Goal: Information Seeking & Learning: Learn about a topic

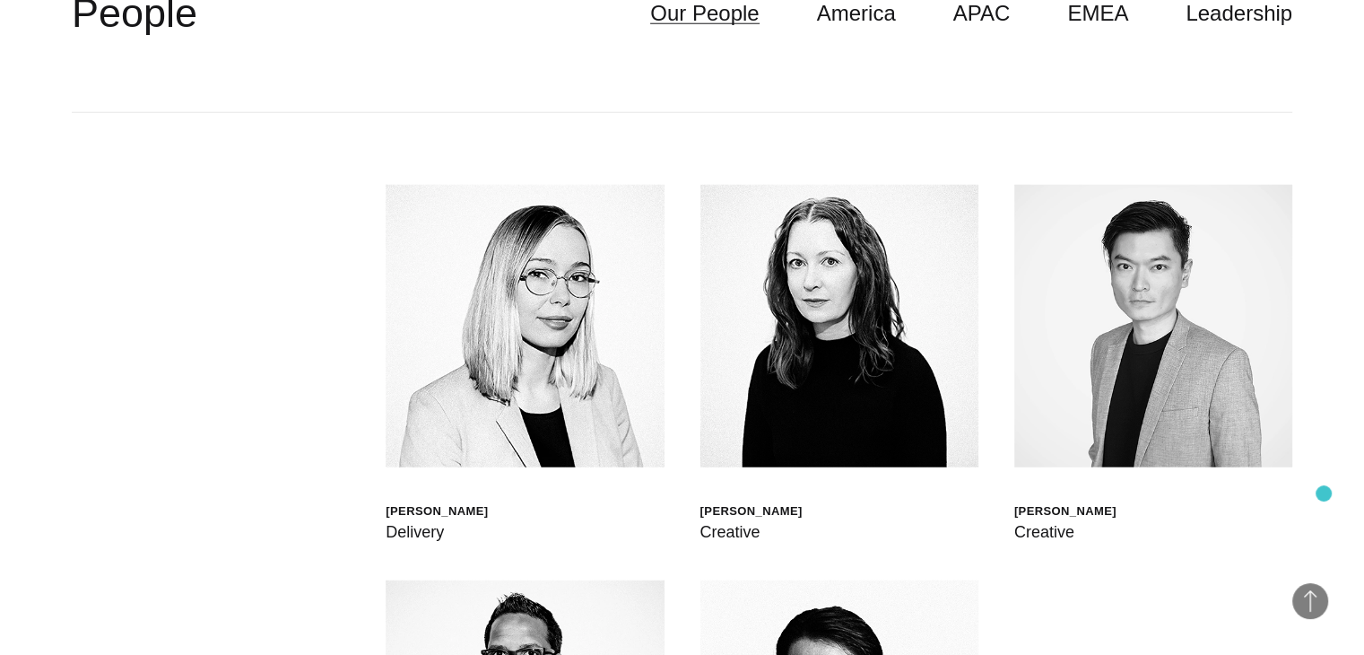
scroll to position [4759, 0]
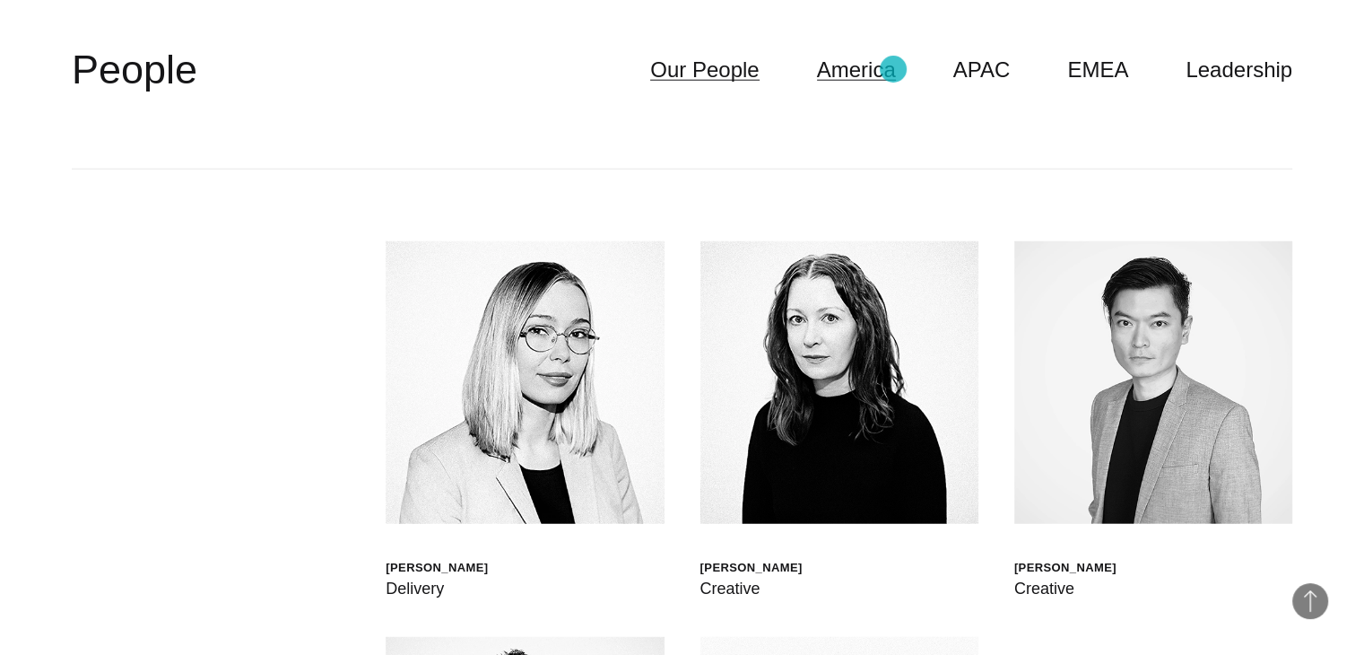
click at [894, 69] on link "America" at bounding box center [856, 70] width 79 height 34
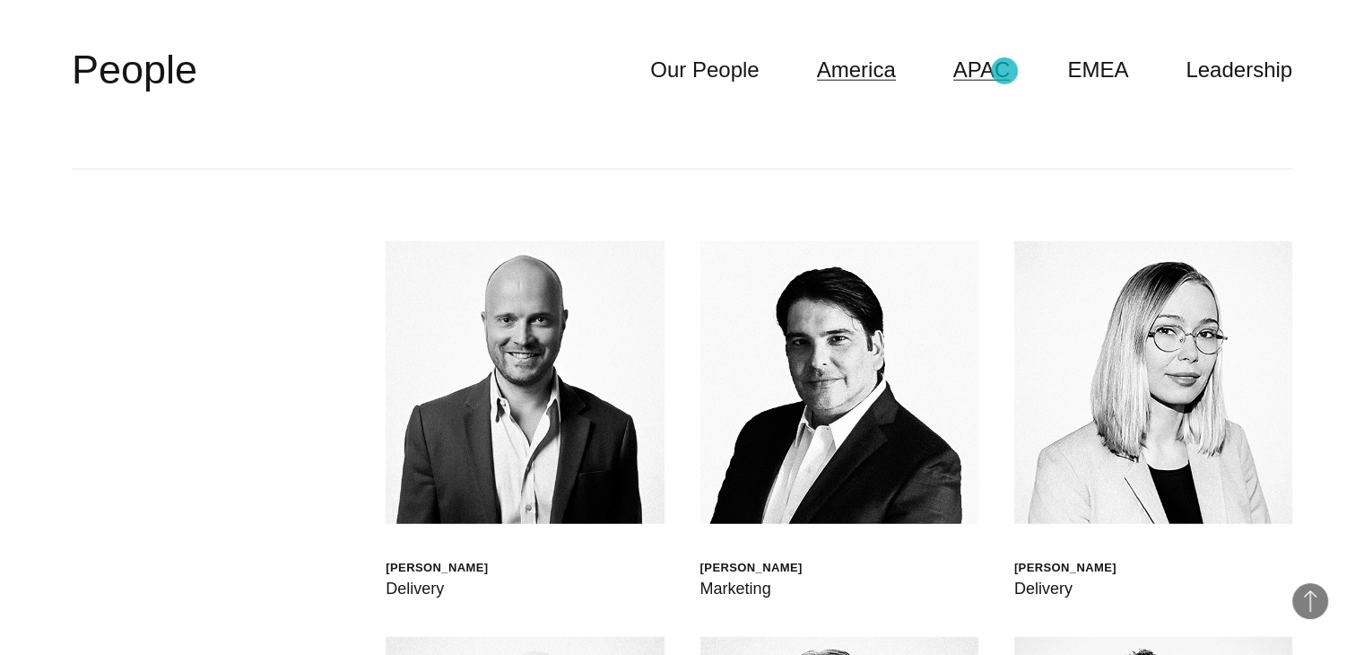
click at [1005, 71] on link "APAC" at bounding box center [982, 70] width 57 height 34
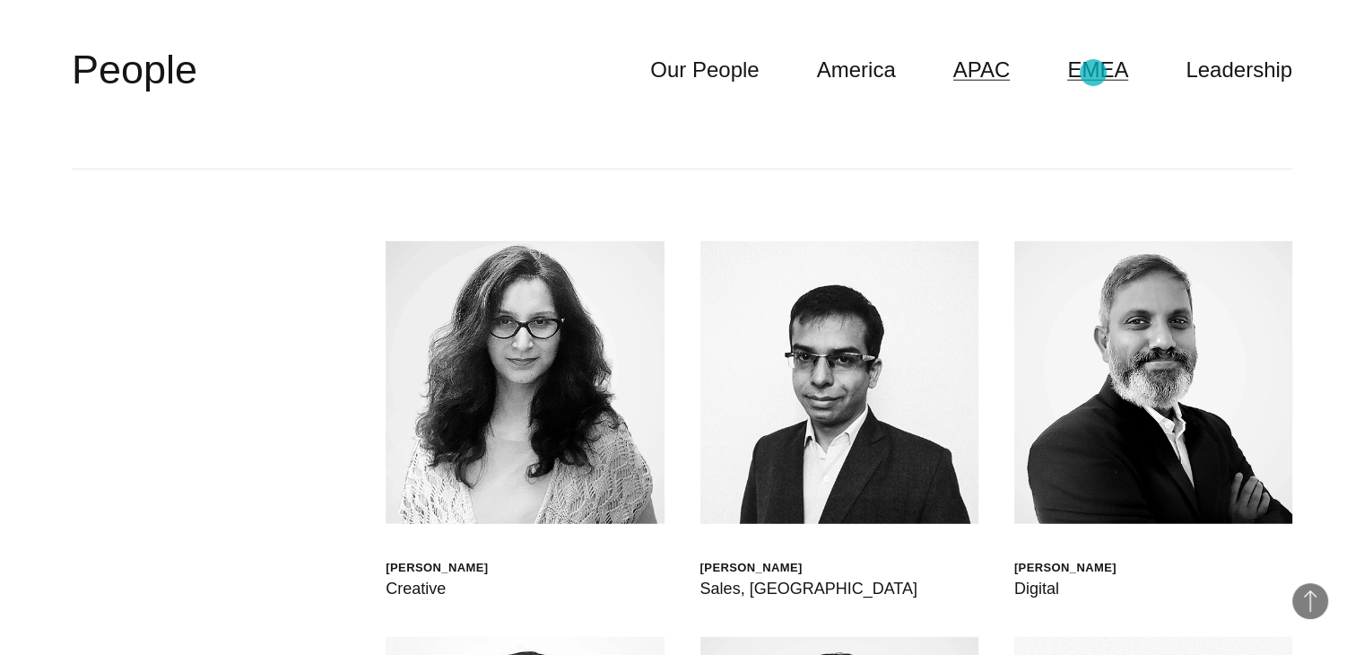
click at [1094, 73] on link "EMEA" at bounding box center [1098, 70] width 61 height 34
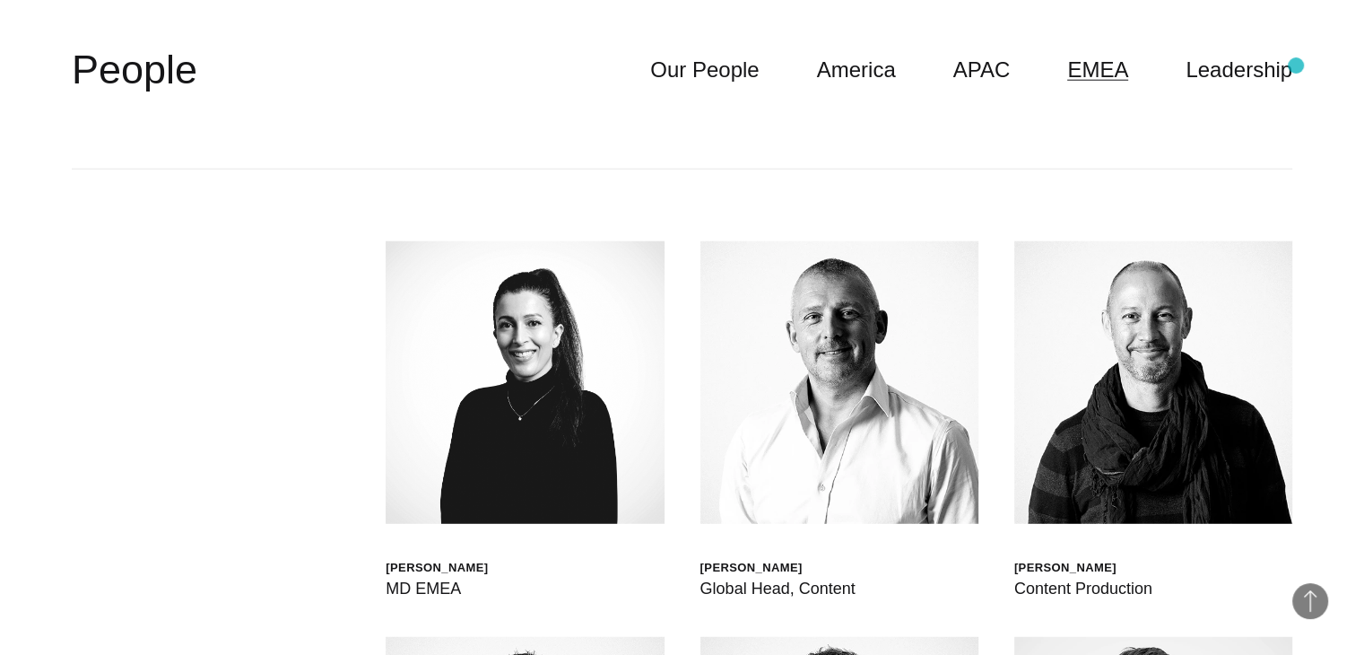
click at [1260, 69] on link "Leadership" at bounding box center [1239, 70] width 107 height 34
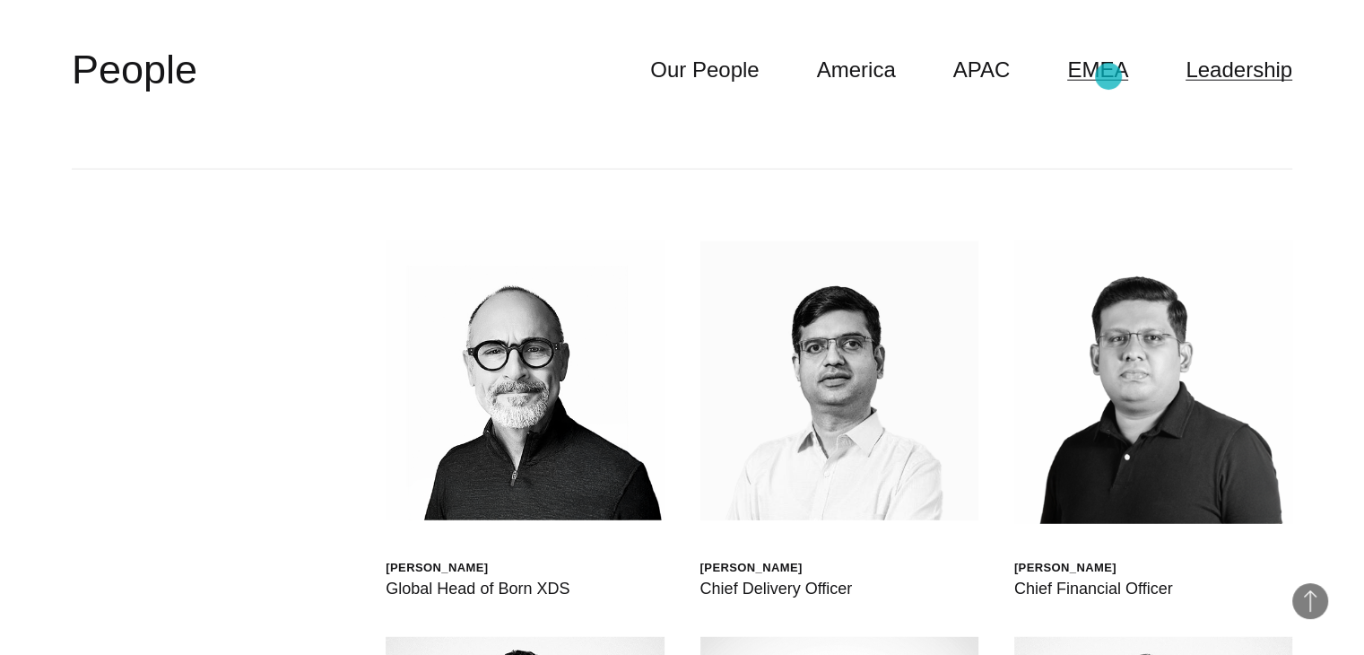
click at [1109, 76] on link "EMEA" at bounding box center [1098, 70] width 61 height 34
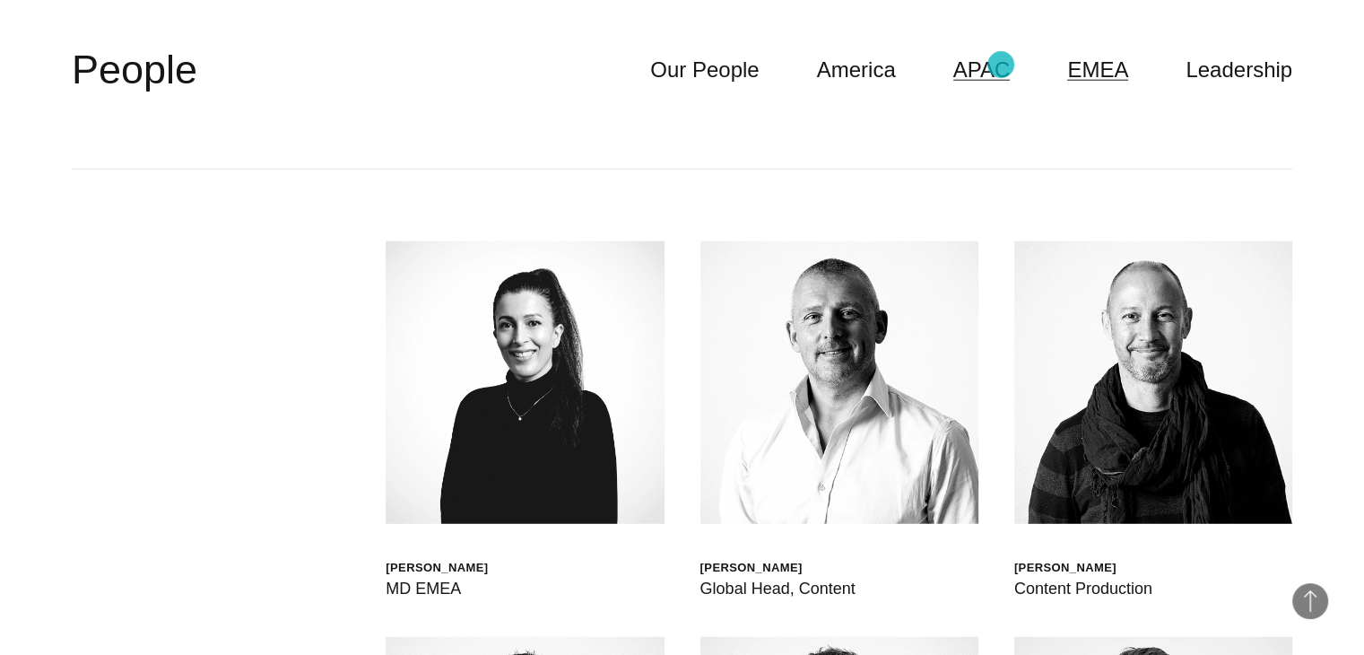
click at [1001, 65] on link "APAC" at bounding box center [982, 70] width 57 height 34
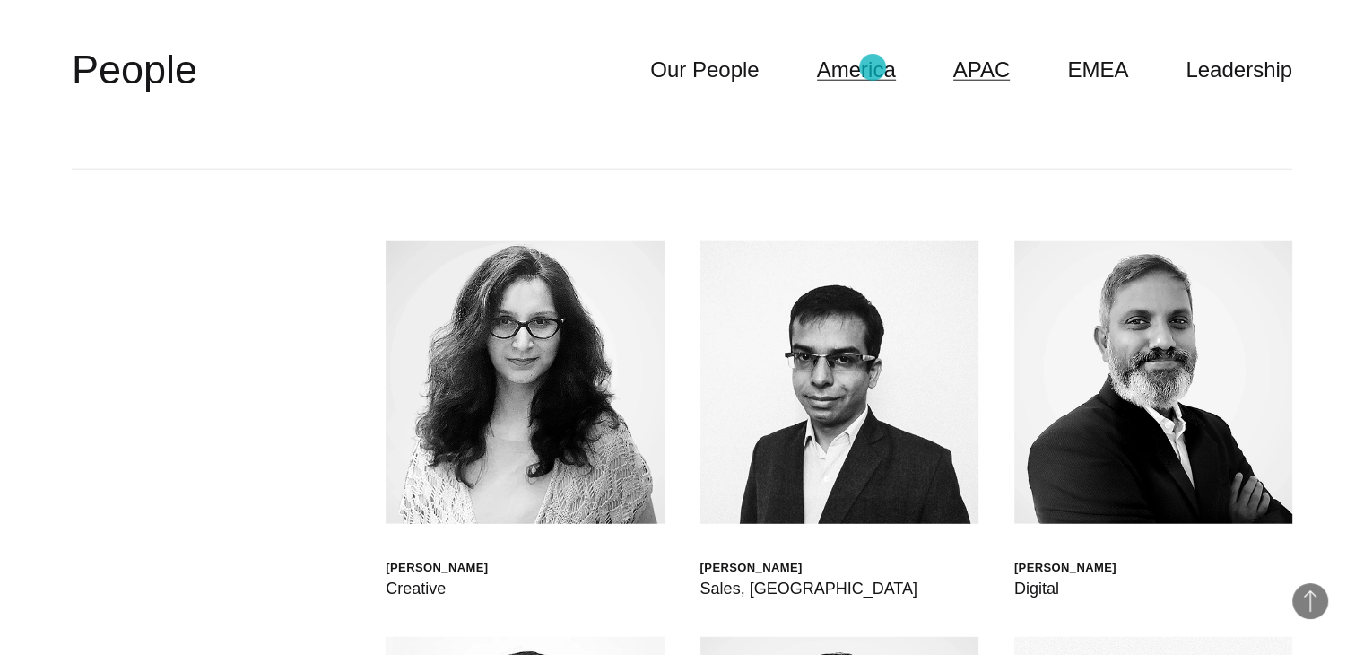
click at [873, 67] on link "America" at bounding box center [856, 70] width 79 height 34
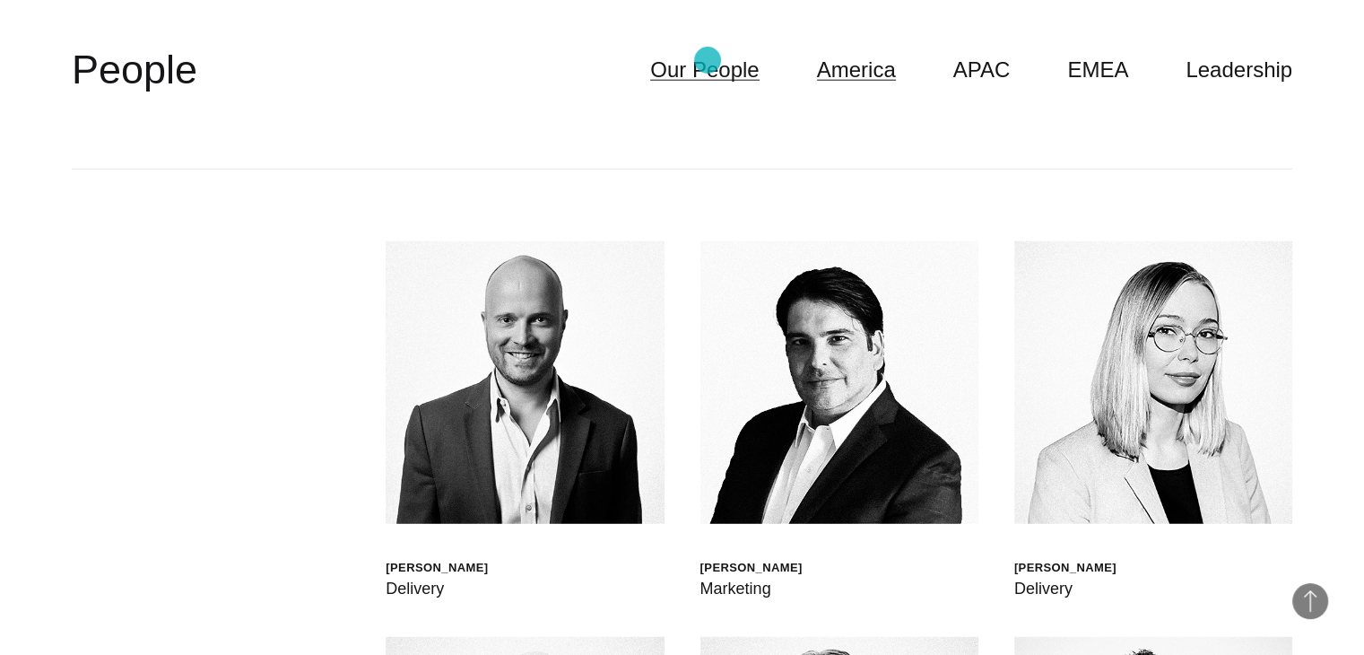
click at [708, 60] on link "Our People" at bounding box center [704, 70] width 109 height 34
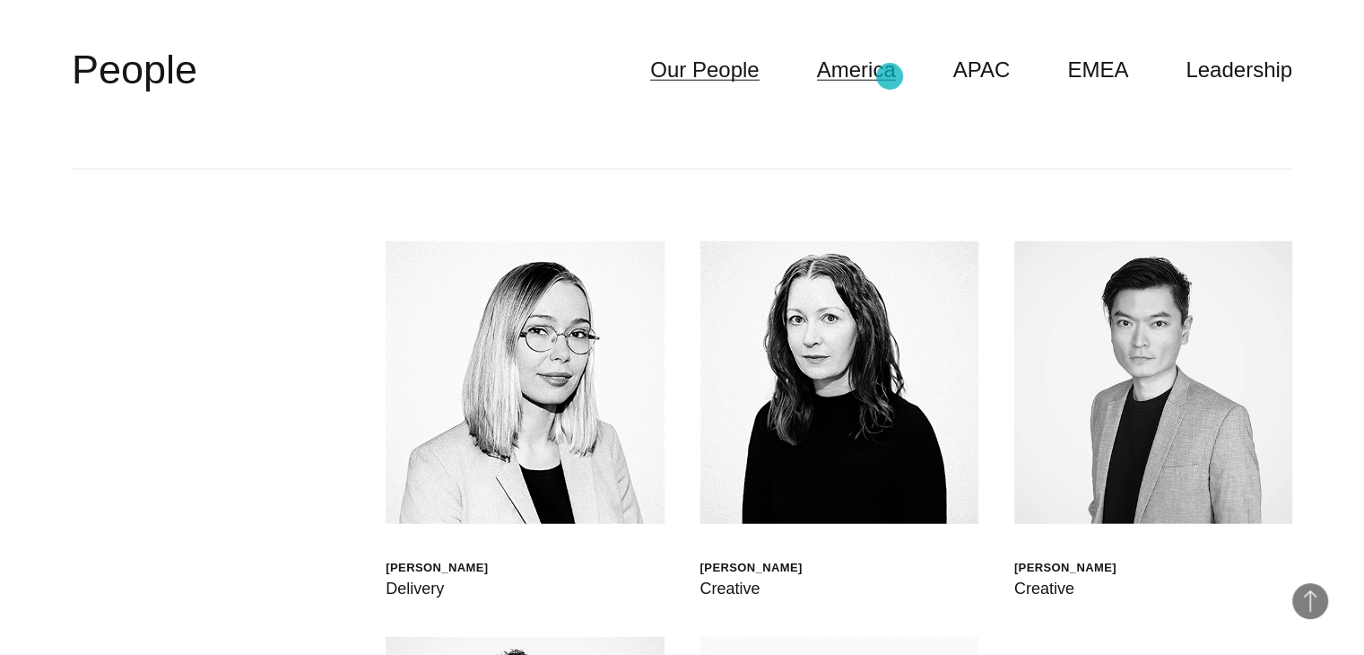
click at [890, 76] on link "America" at bounding box center [856, 70] width 79 height 34
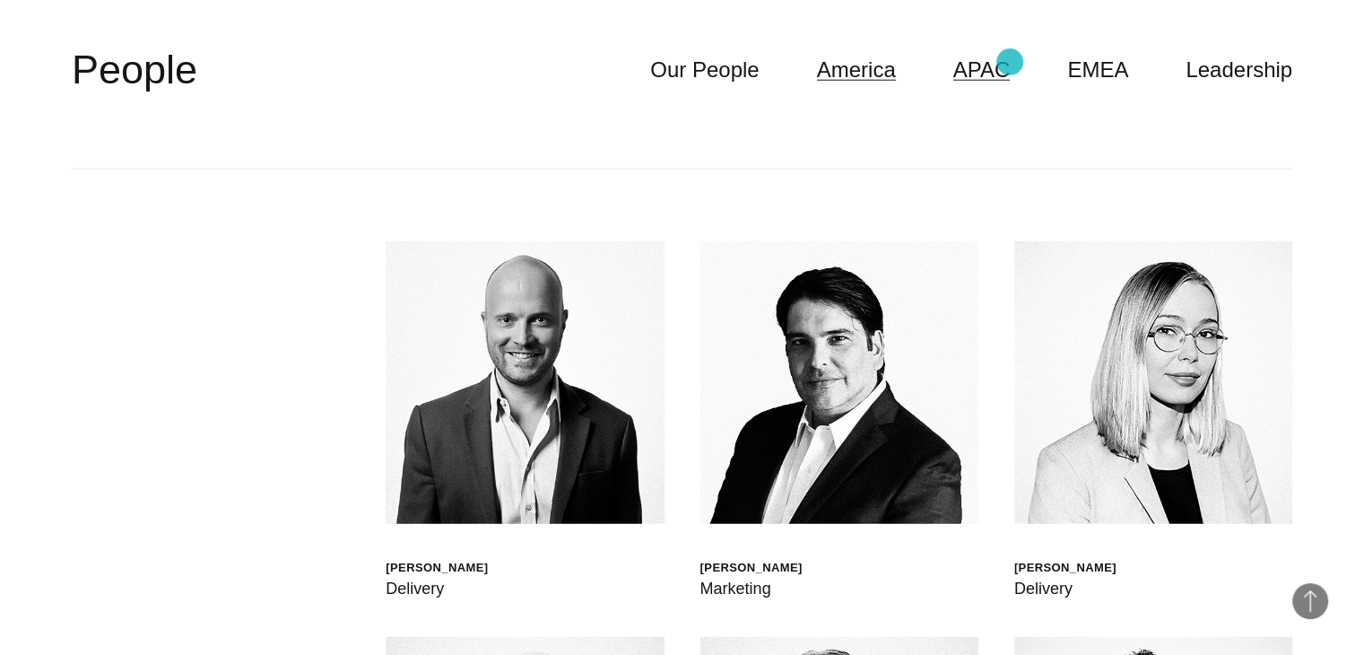
click at [1010, 62] on link "APAC" at bounding box center [982, 70] width 57 height 34
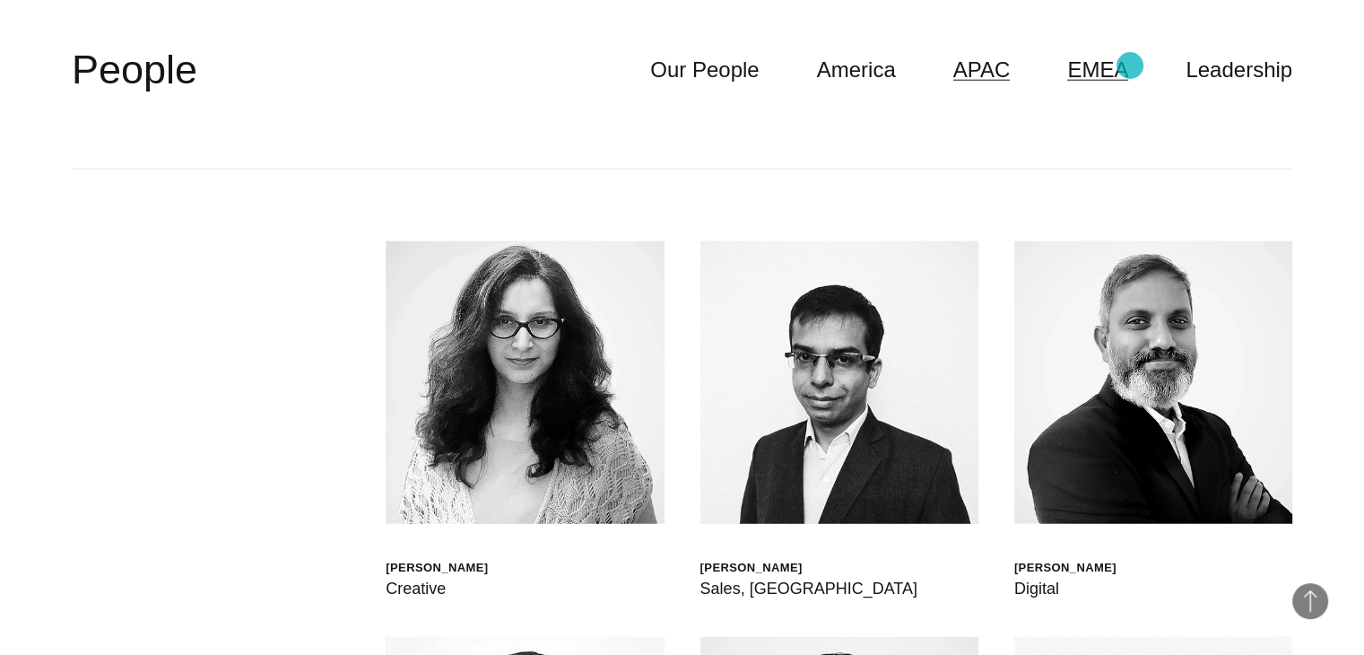
click at [1129, 65] on link "EMEA" at bounding box center [1098, 70] width 61 height 34
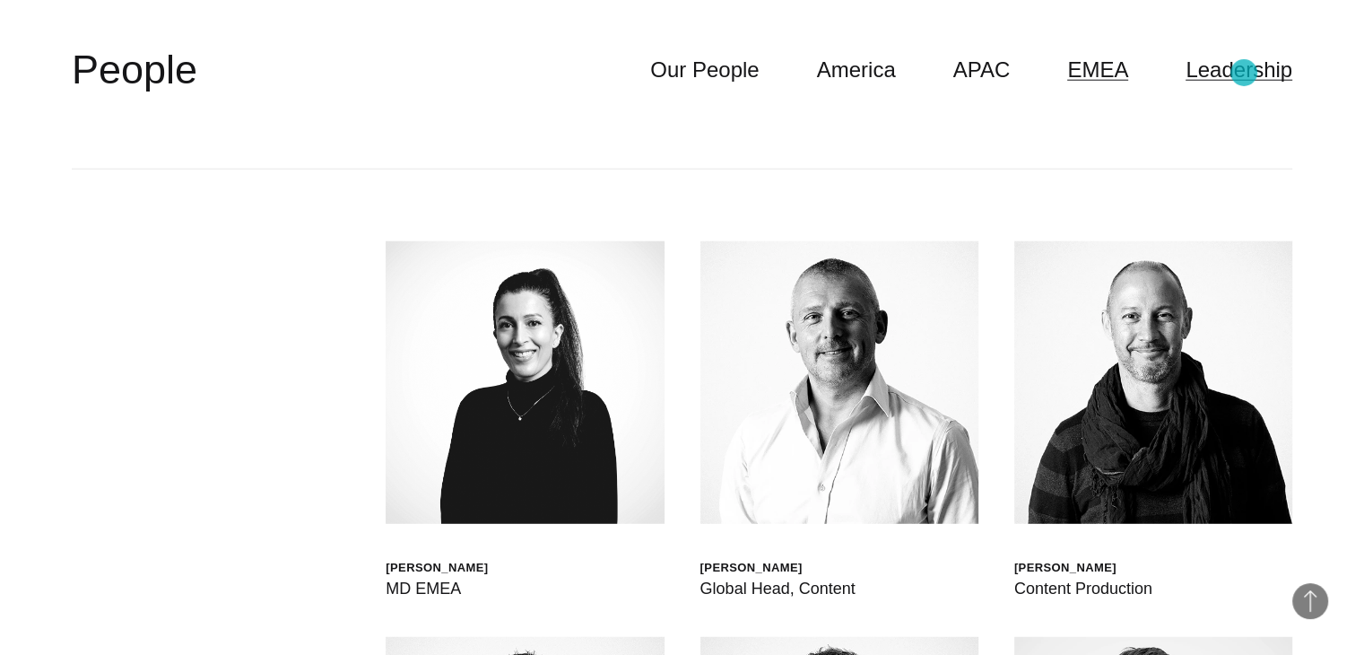
click at [1244, 73] on link "Leadership" at bounding box center [1239, 70] width 107 height 34
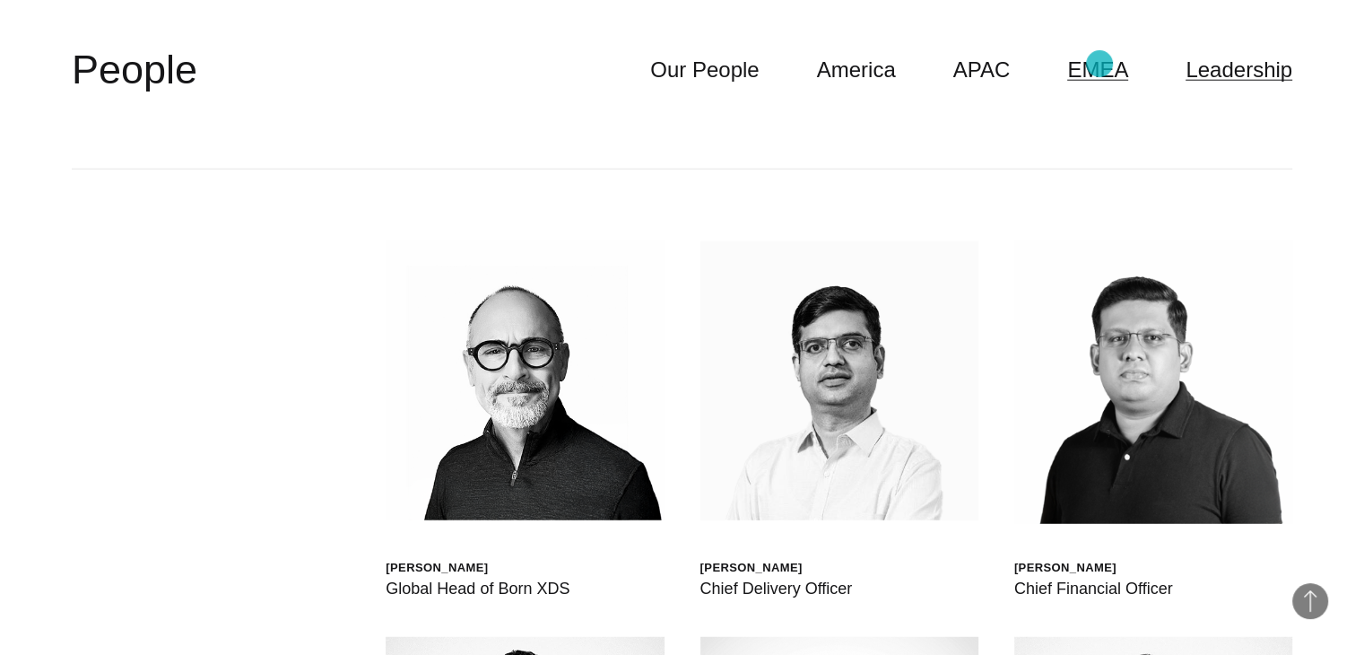
click at [1100, 64] on link "EMEA" at bounding box center [1098, 70] width 61 height 34
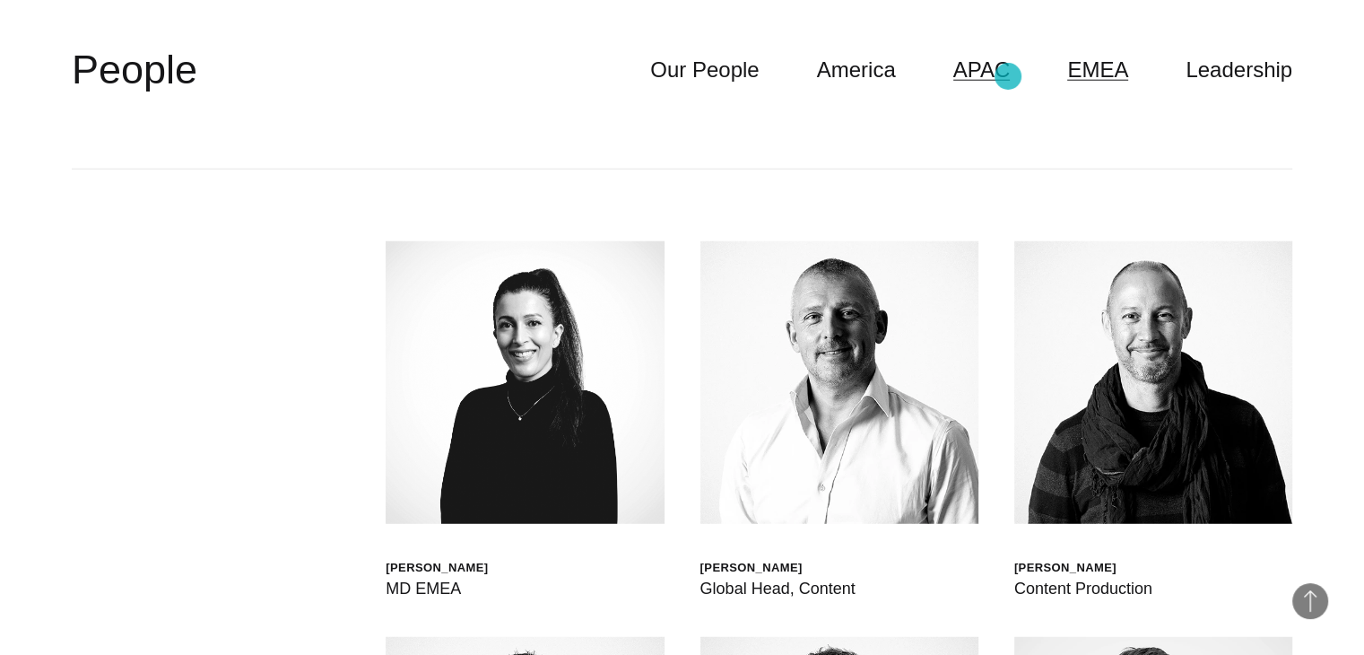
click at [1008, 76] on link "APAC" at bounding box center [982, 70] width 57 height 34
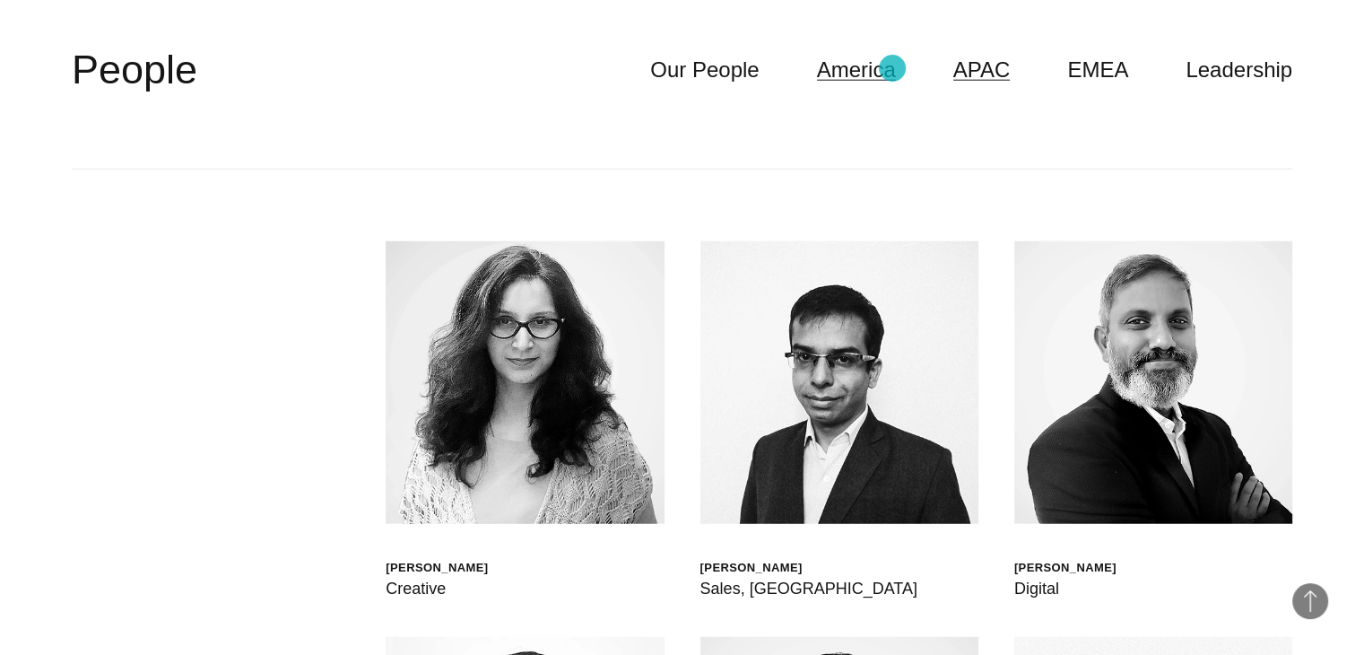
click at [893, 68] on link "America" at bounding box center [856, 70] width 79 height 34
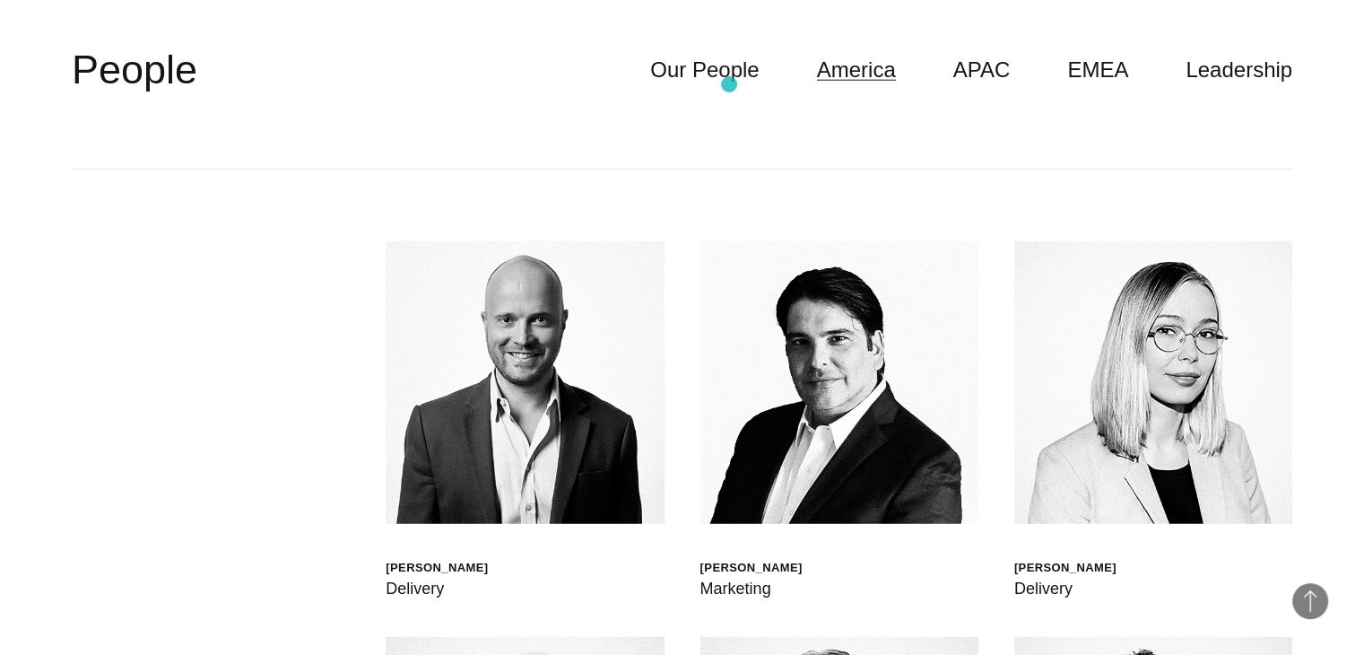
click at [729, 84] on header "**********" at bounding box center [682, 70] width 1221 height 198
click at [726, 73] on link "Our People" at bounding box center [704, 70] width 109 height 34
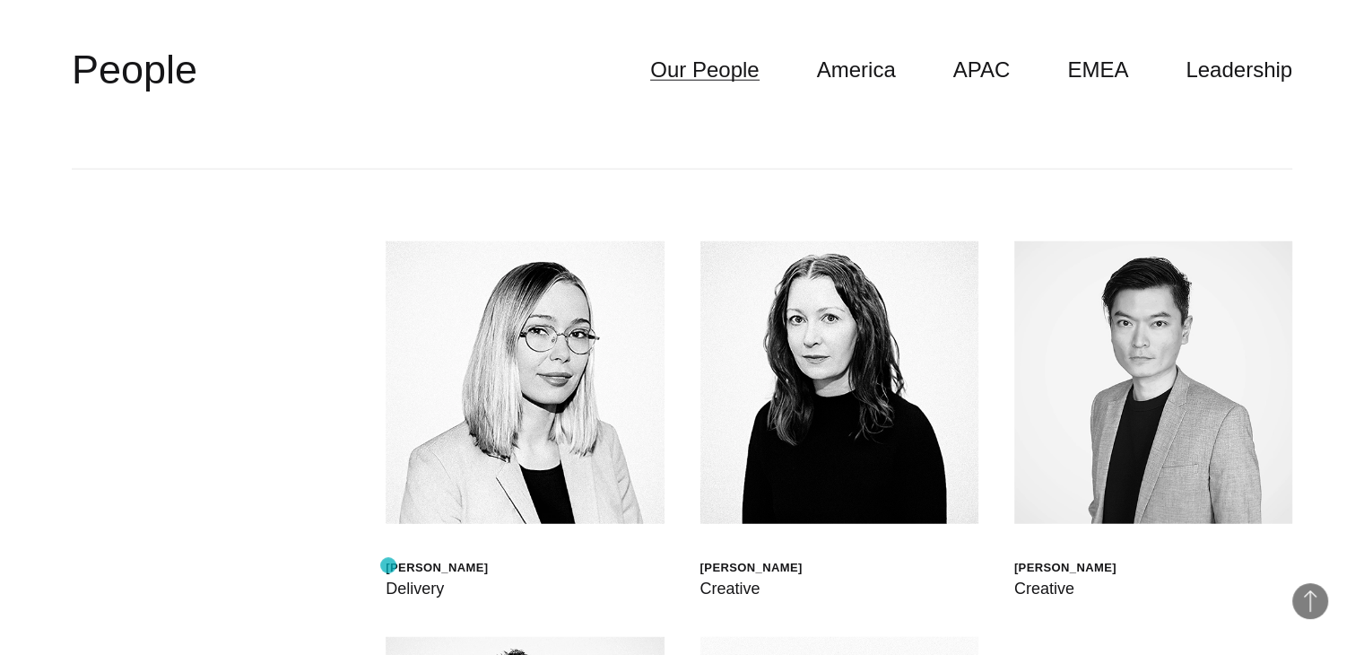
click at [388, 565] on div "[PERSON_NAME]" at bounding box center [437, 567] width 102 height 15
copy div "[PERSON_NAME]"
click at [887, 66] on link "America" at bounding box center [856, 70] width 79 height 34
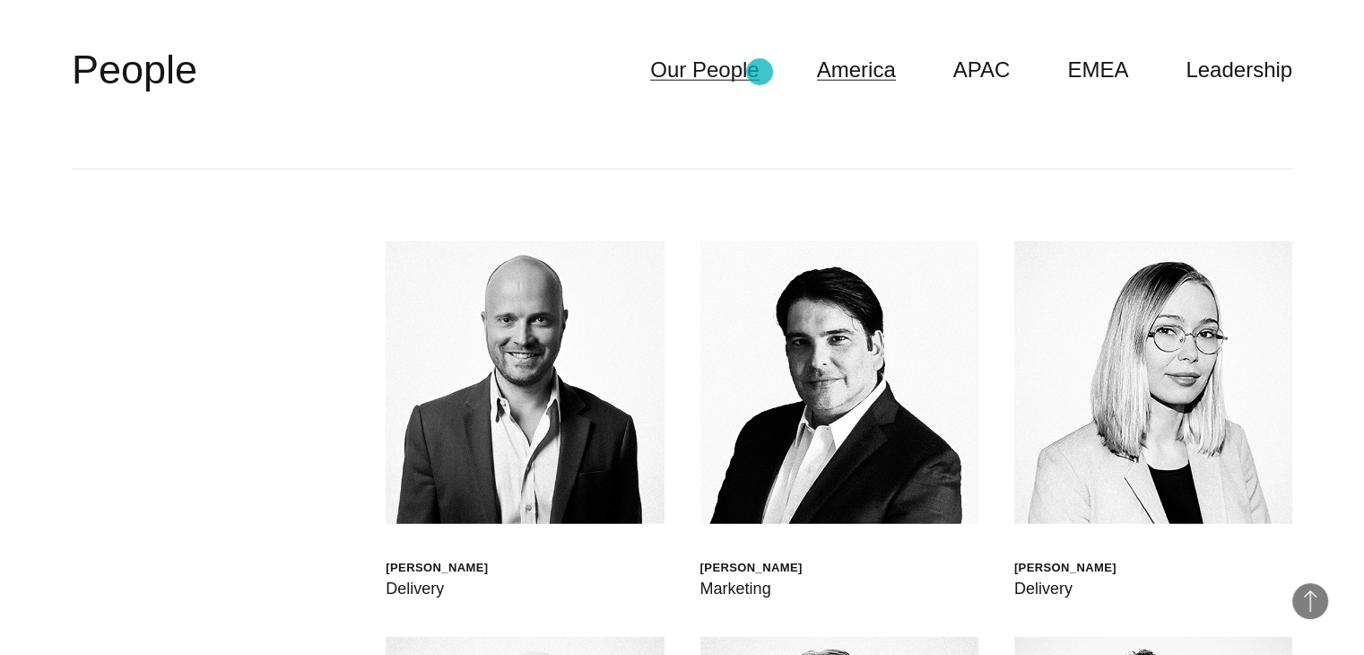
click at [759, 72] on link "Our People" at bounding box center [704, 70] width 109 height 34
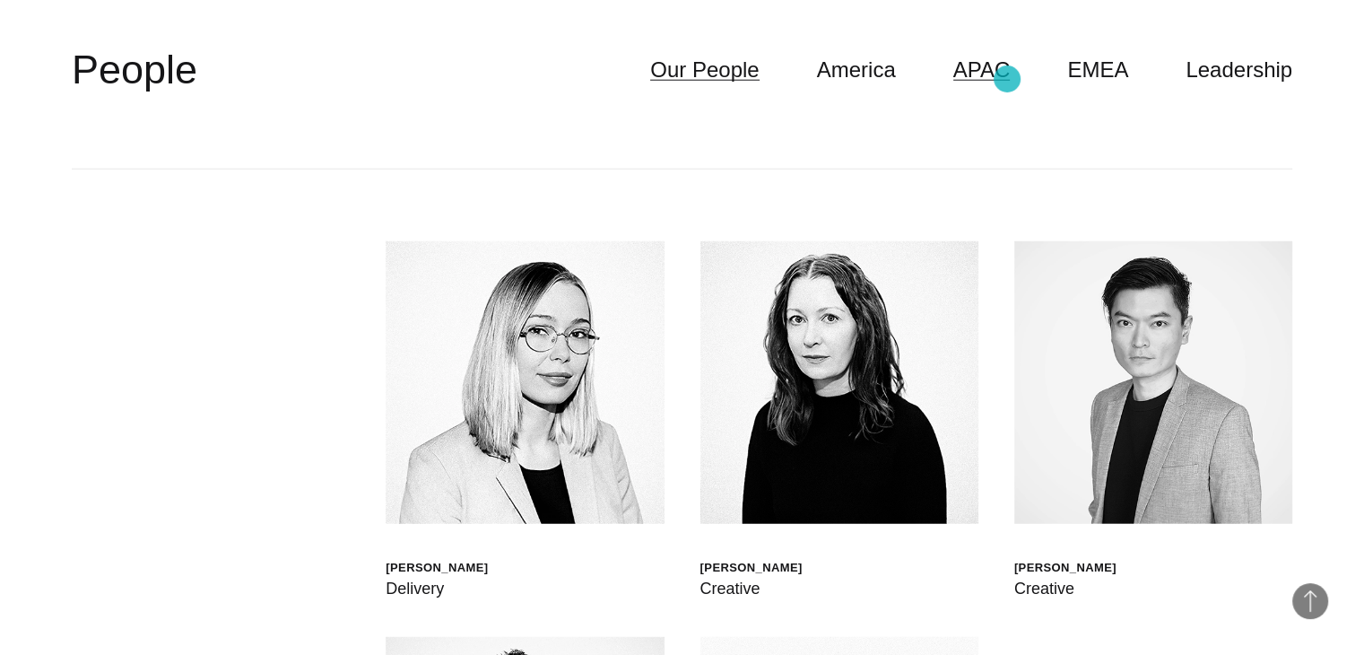
click at [1007, 79] on link "APAC" at bounding box center [982, 70] width 57 height 34
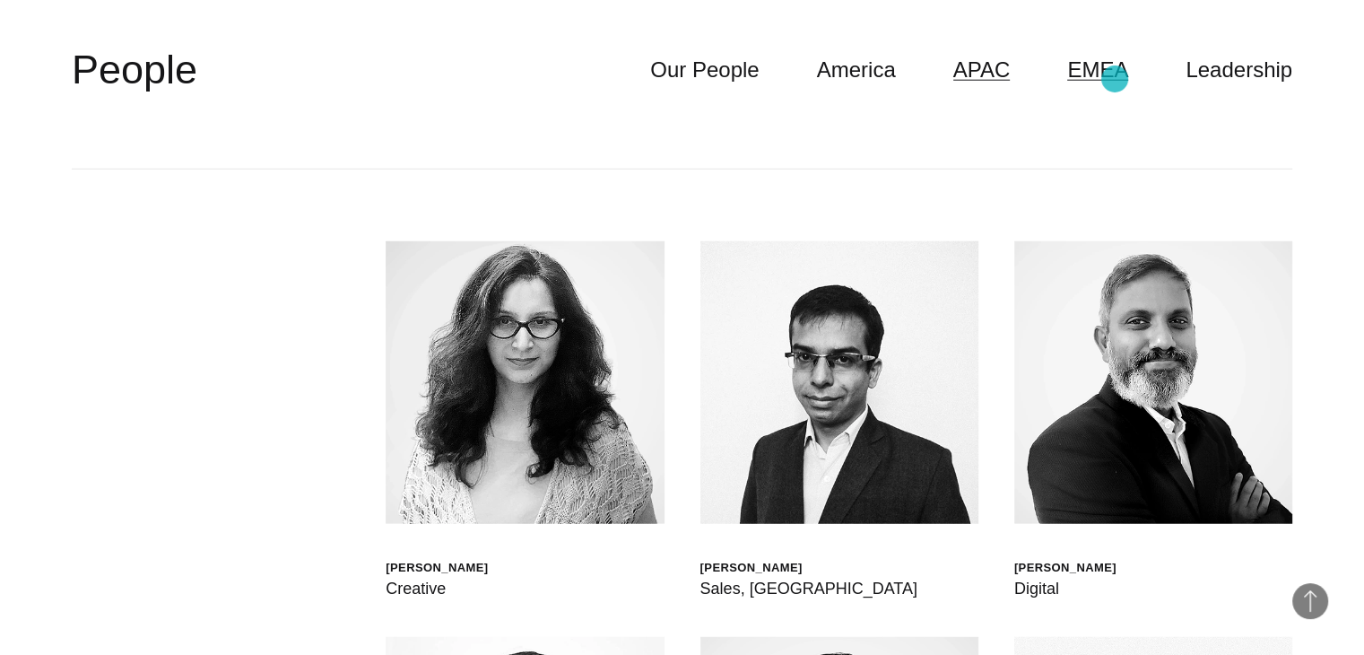
click at [1115, 79] on link "EMEA" at bounding box center [1098, 70] width 61 height 34
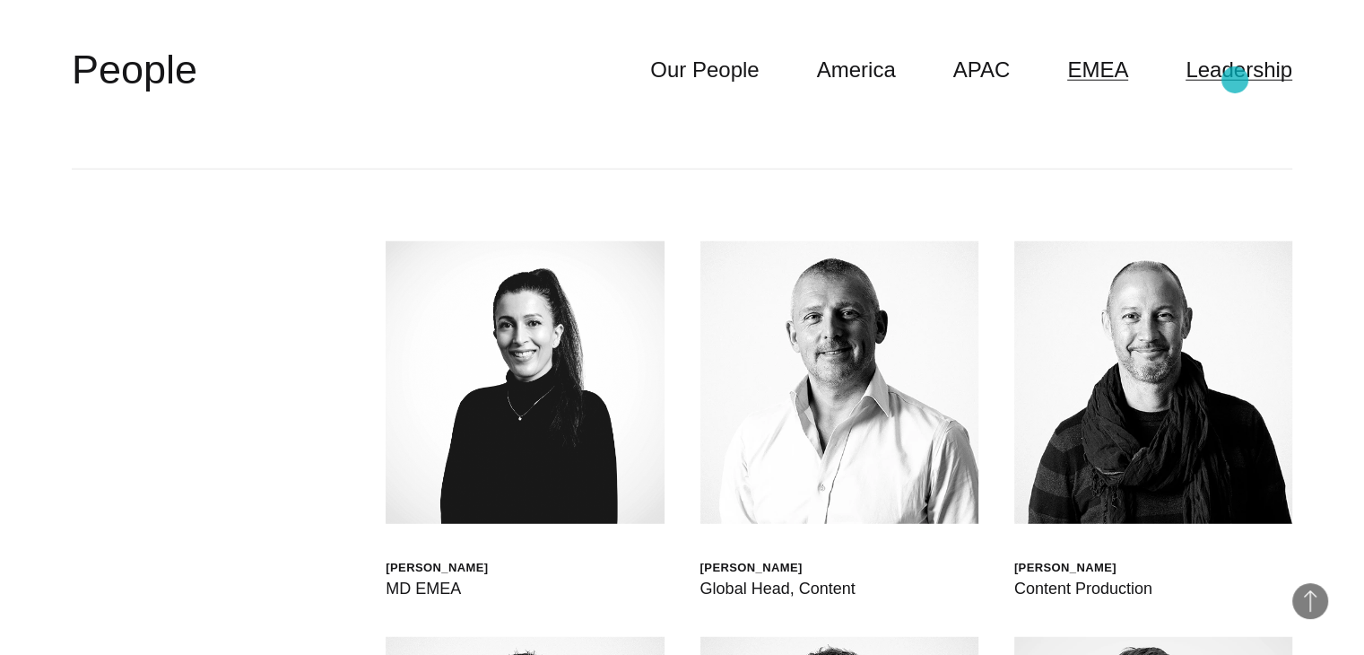
click at [1235, 80] on link "Leadership" at bounding box center [1239, 70] width 107 height 34
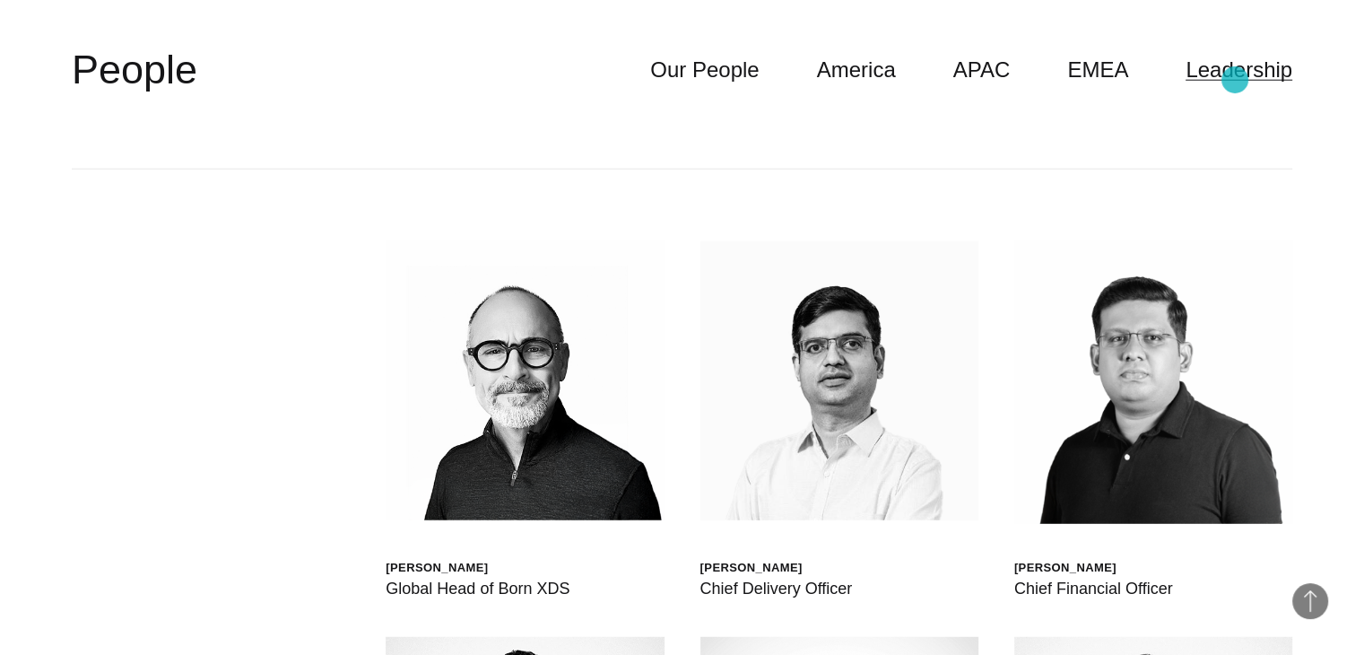
scroll to position [5154, 0]
